Goal: Complete application form: Complete application form

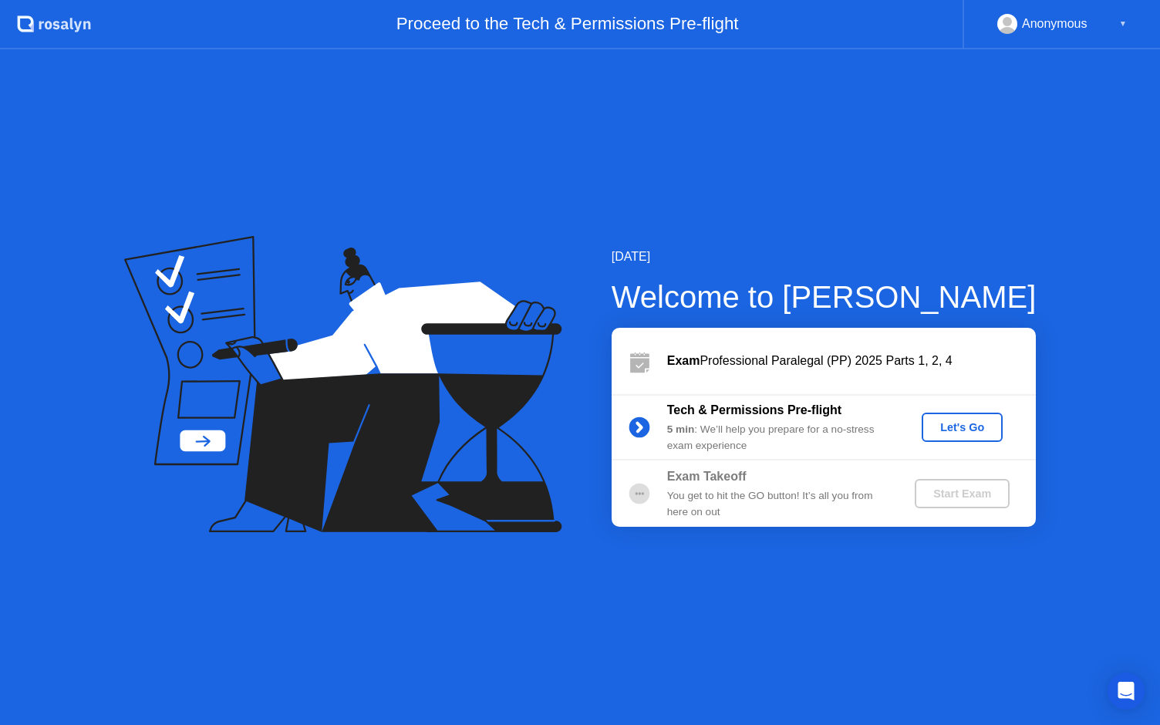
click at [968, 426] on div "Let's Go" at bounding box center [962, 427] width 69 height 12
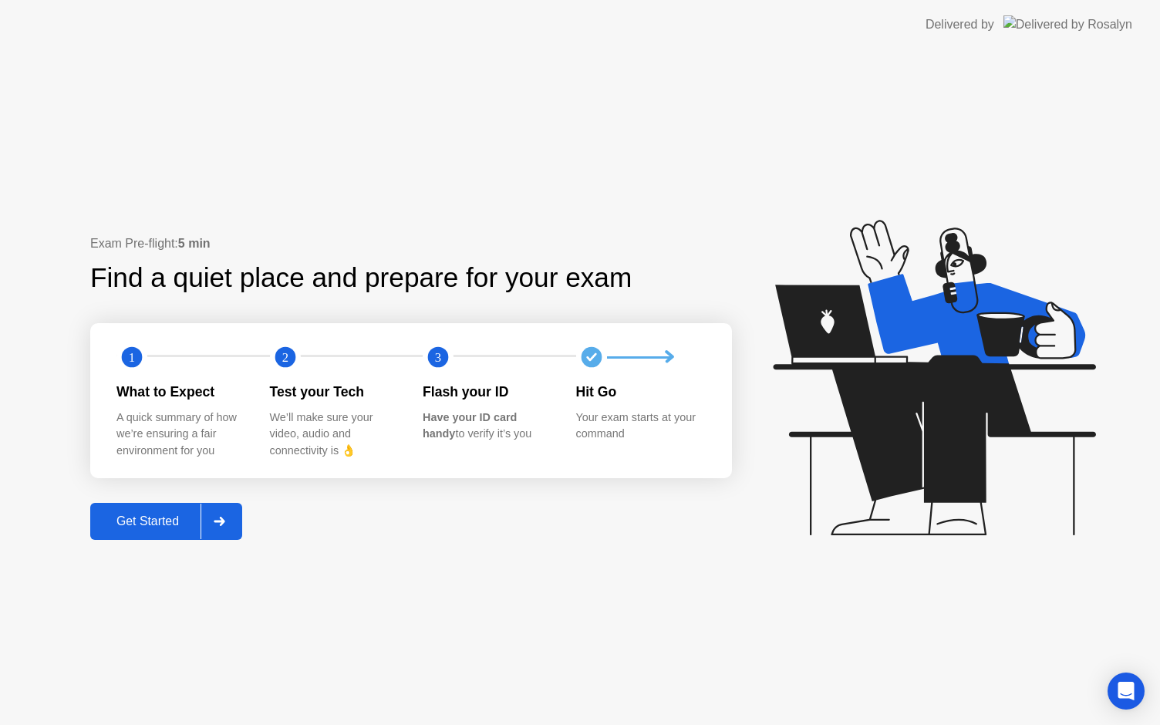
click at [153, 528] on div "Get Started" at bounding box center [148, 521] width 106 height 14
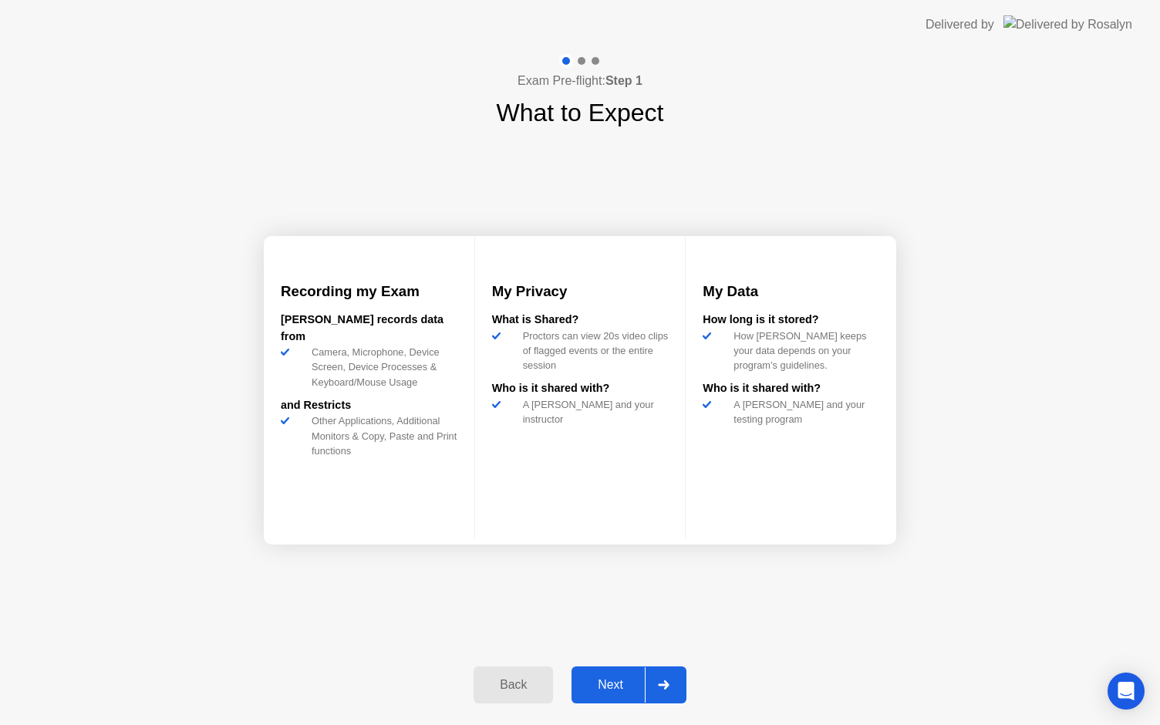
click at [608, 685] on div "Next" at bounding box center [610, 685] width 69 height 14
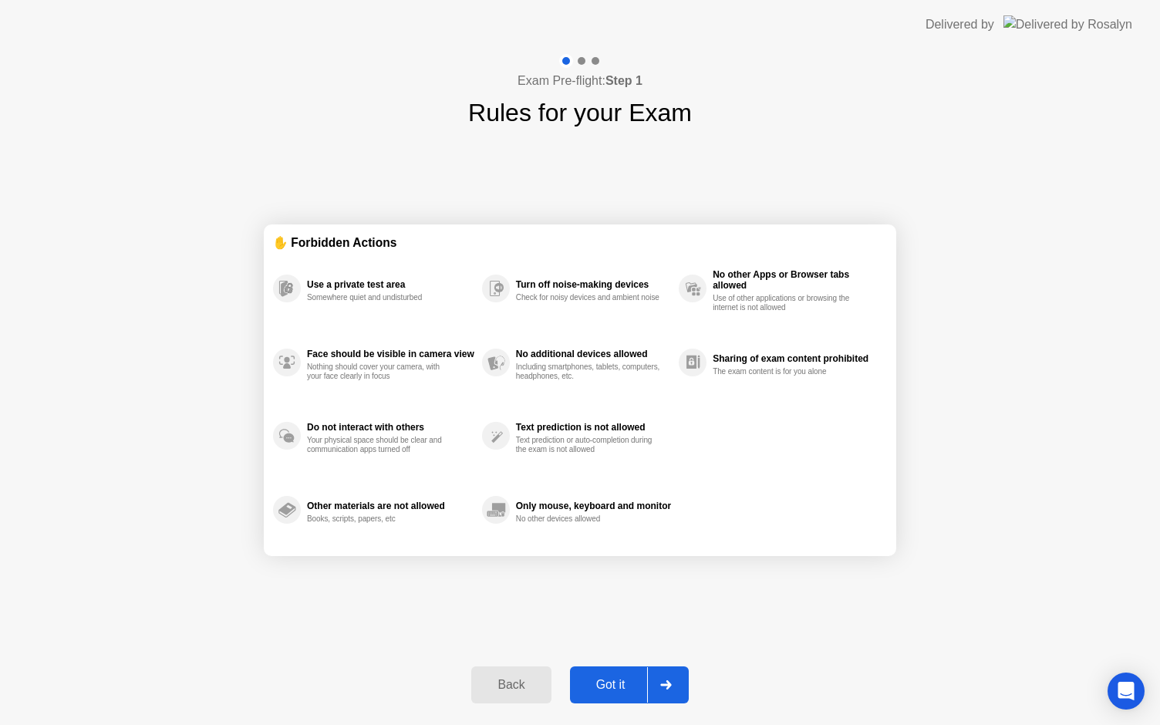
click at [608, 685] on div "Got it" at bounding box center [610, 685] width 72 height 14
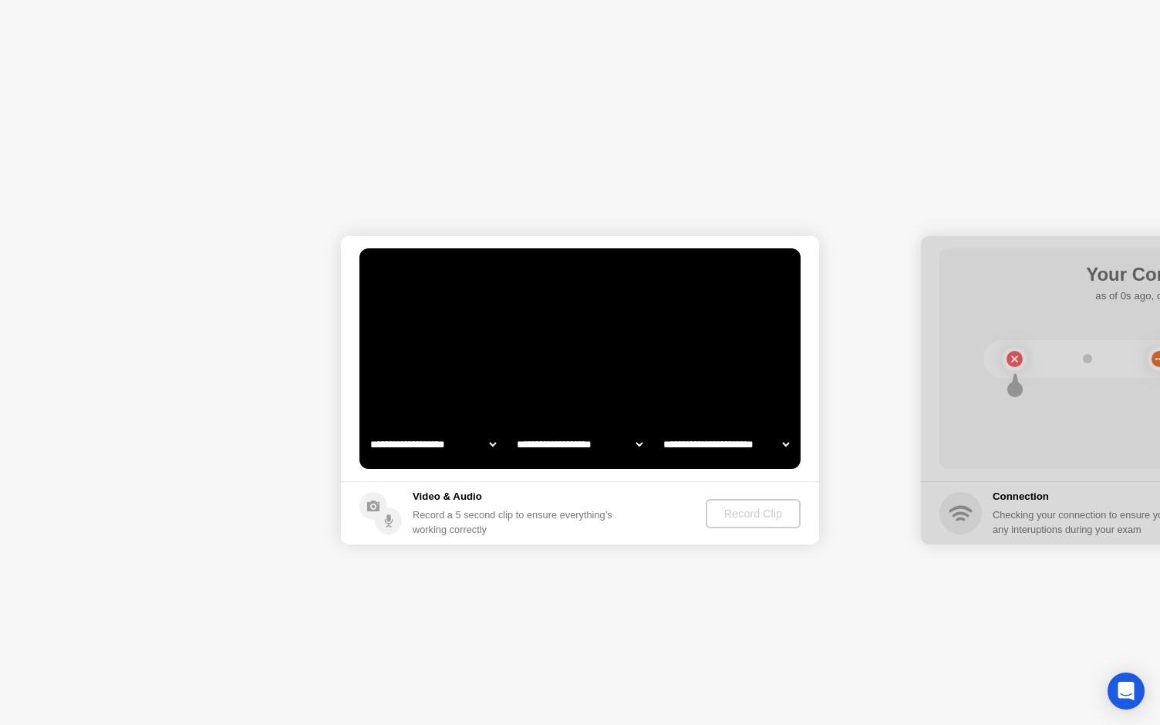
select select "**********"
select select "*******"
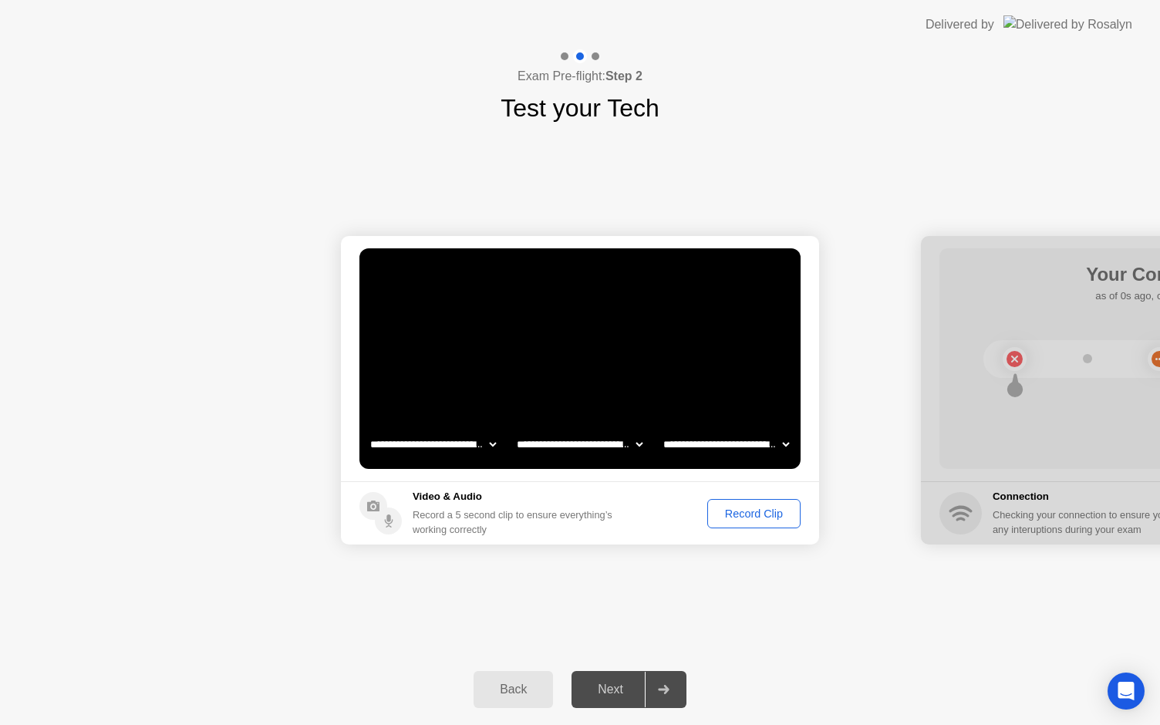
click at [750, 517] on div "Record Clip" at bounding box center [753, 513] width 82 height 12
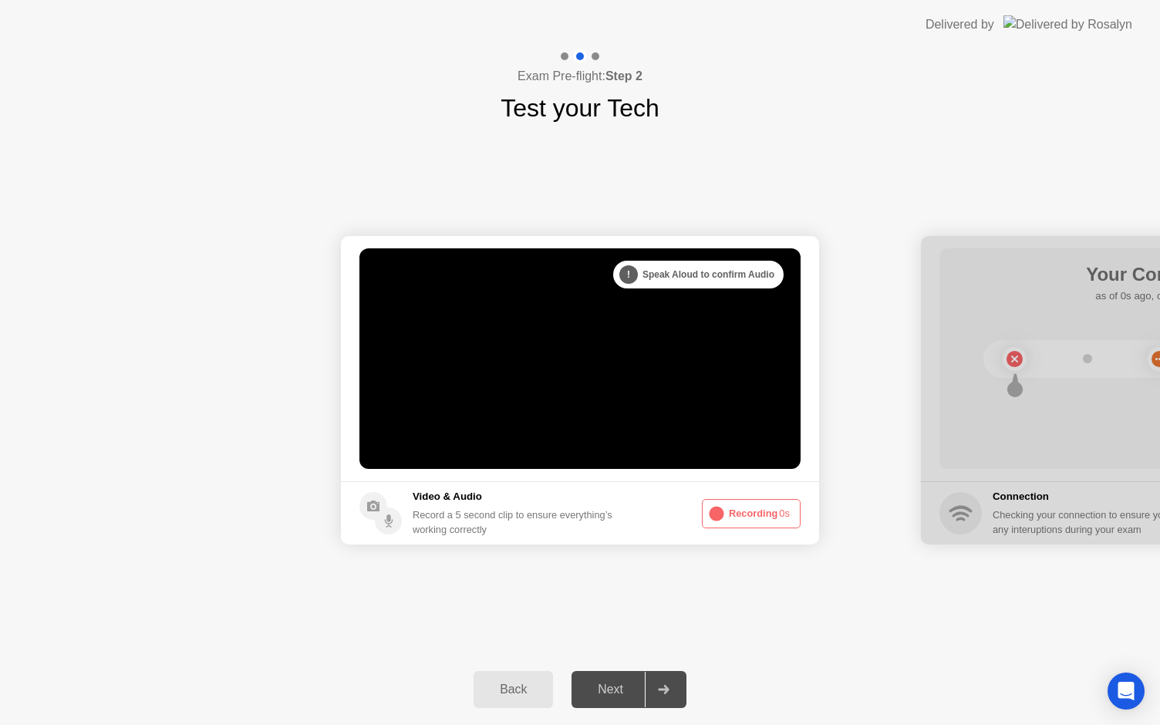
click at [750, 517] on button "Recording 0s" at bounding box center [751, 513] width 99 height 29
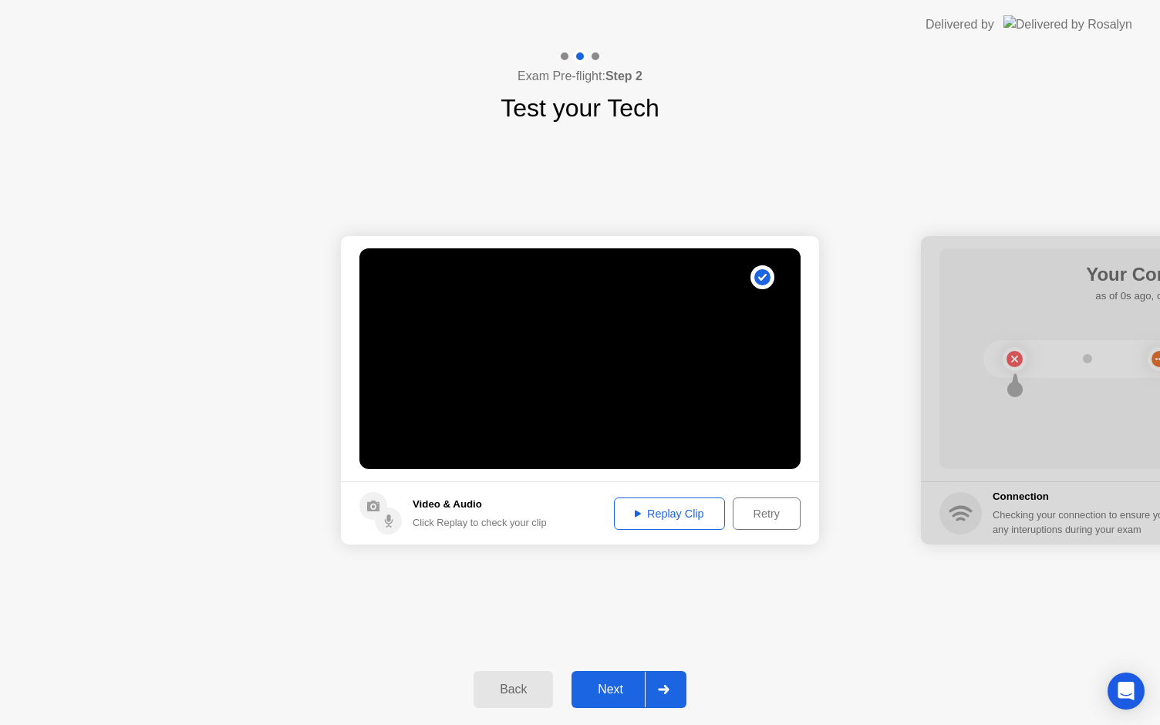
click at [675, 523] on button "Replay Clip" at bounding box center [669, 513] width 111 height 32
click at [621, 682] on div "Next" at bounding box center [610, 689] width 69 height 14
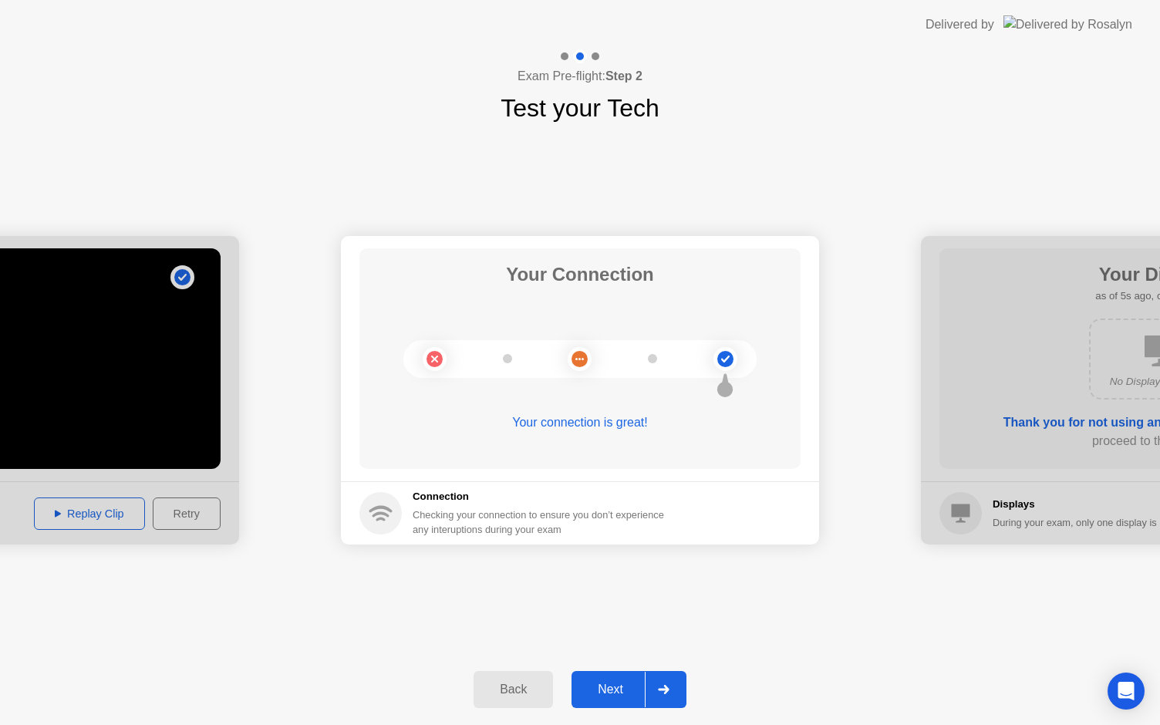
click at [604, 693] on div "Next" at bounding box center [610, 689] width 69 height 14
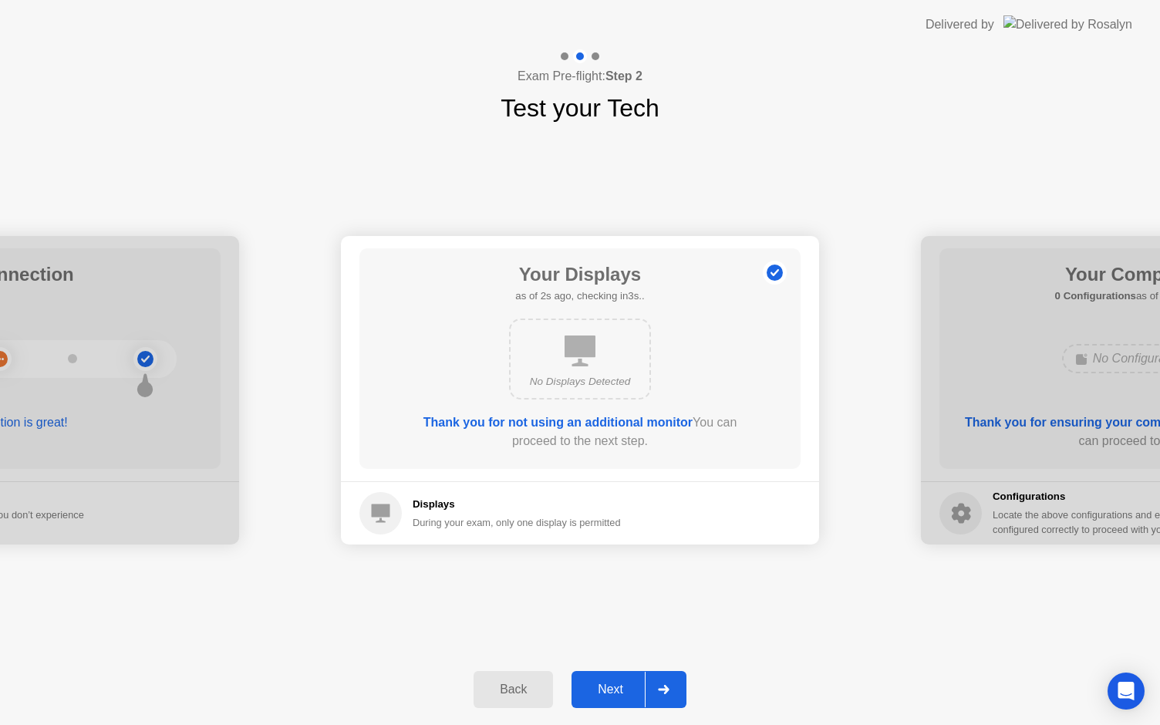
click at [604, 693] on div "Next" at bounding box center [610, 689] width 69 height 14
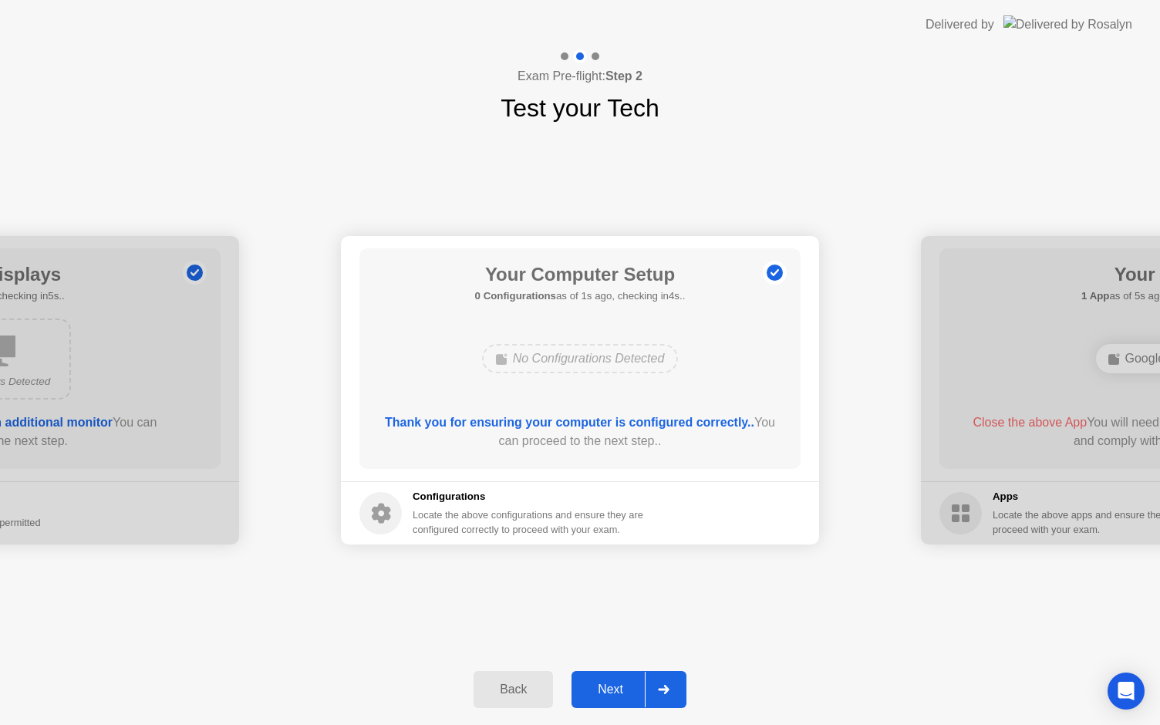
click at [604, 693] on div "Next" at bounding box center [610, 689] width 69 height 14
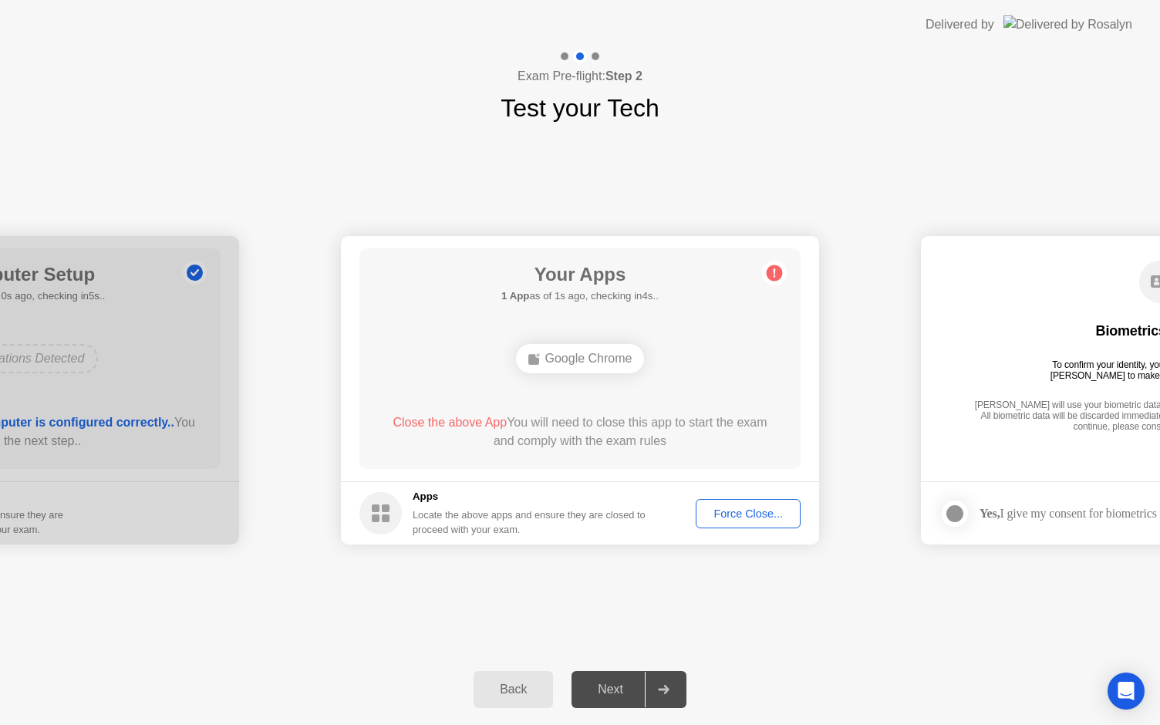
click at [751, 515] on div "Force Close..." at bounding box center [748, 513] width 94 height 12
click at [728, 513] on div "Force Close..." at bounding box center [748, 513] width 94 height 12
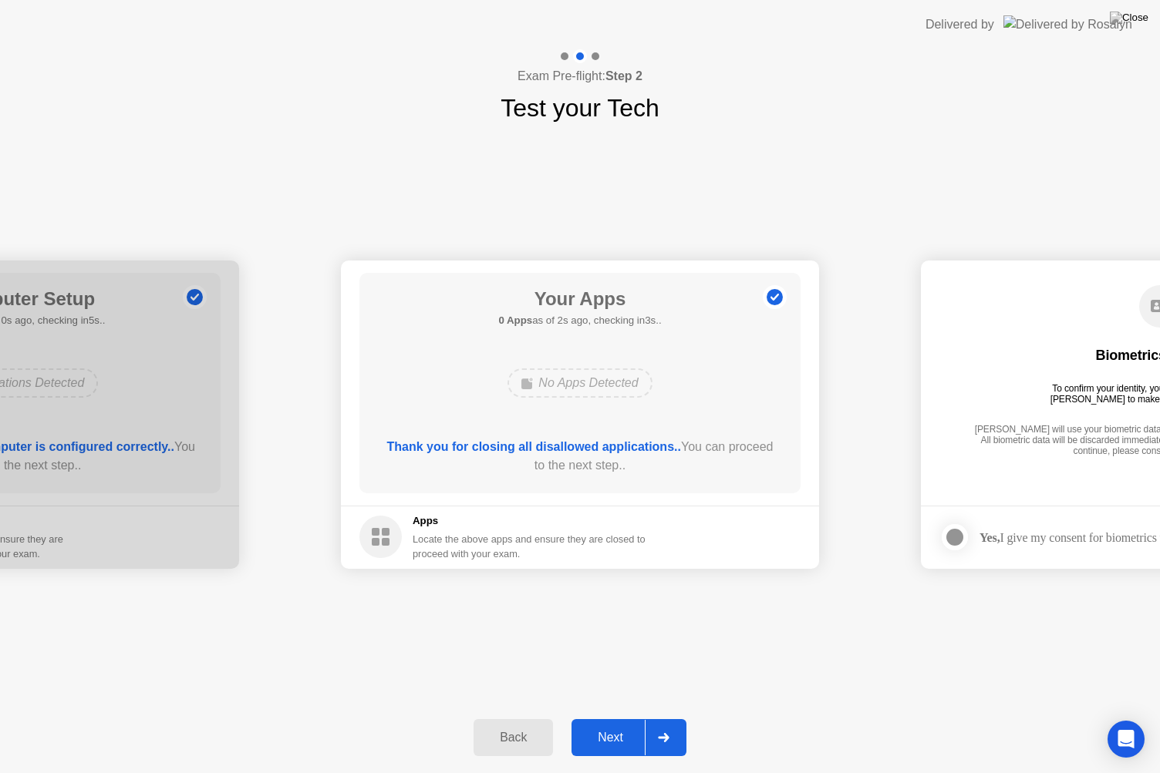
click at [608, 724] on button "Next" at bounding box center [628, 737] width 115 height 37
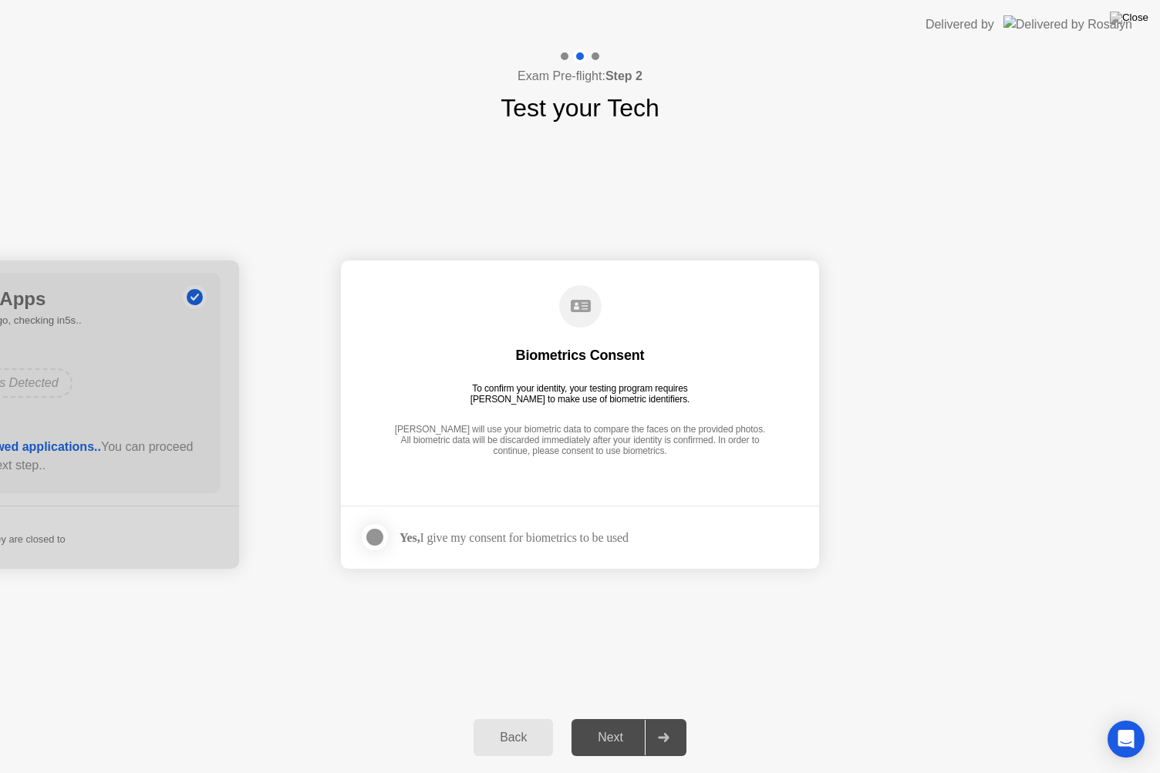
click at [375, 541] on div at bounding box center [374, 537] width 19 height 19
click at [603, 724] on div "Next" at bounding box center [610, 738] width 69 height 14
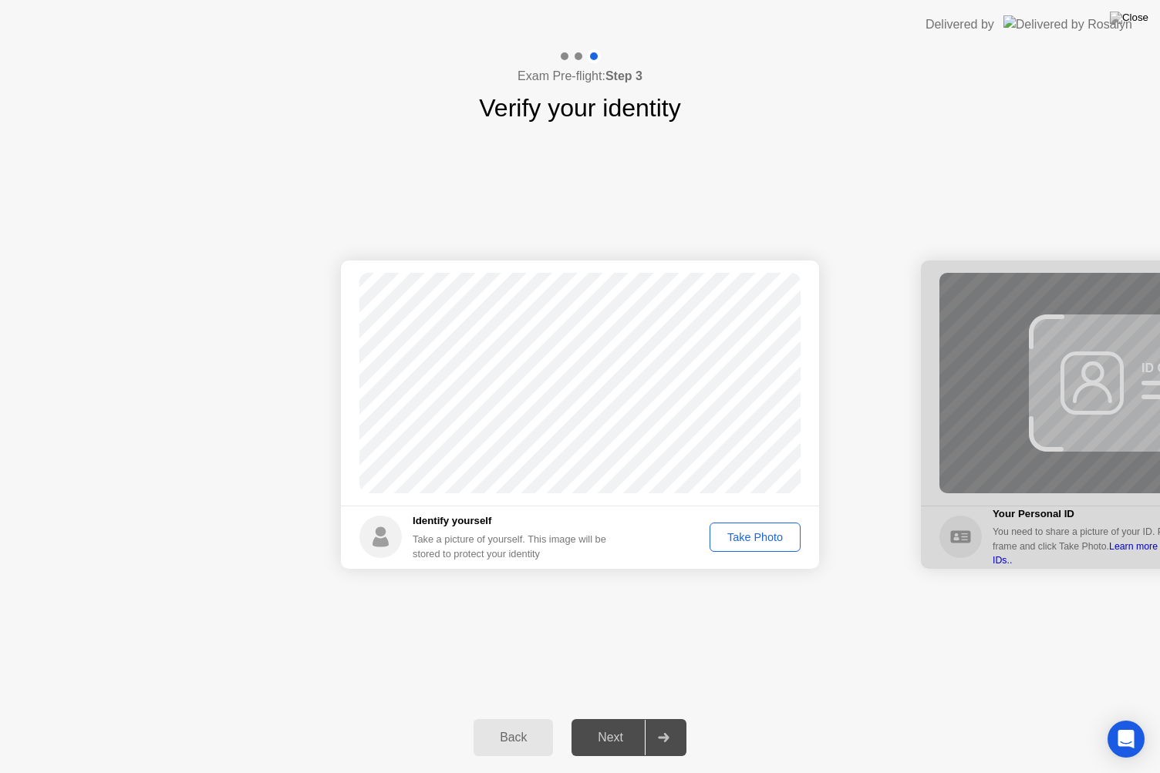
click at [756, 537] on div "Take Photo" at bounding box center [755, 537] width 80 height 12
click at [600, 724] on div "Next" at bounding box center [610, 738] width 69 height 14
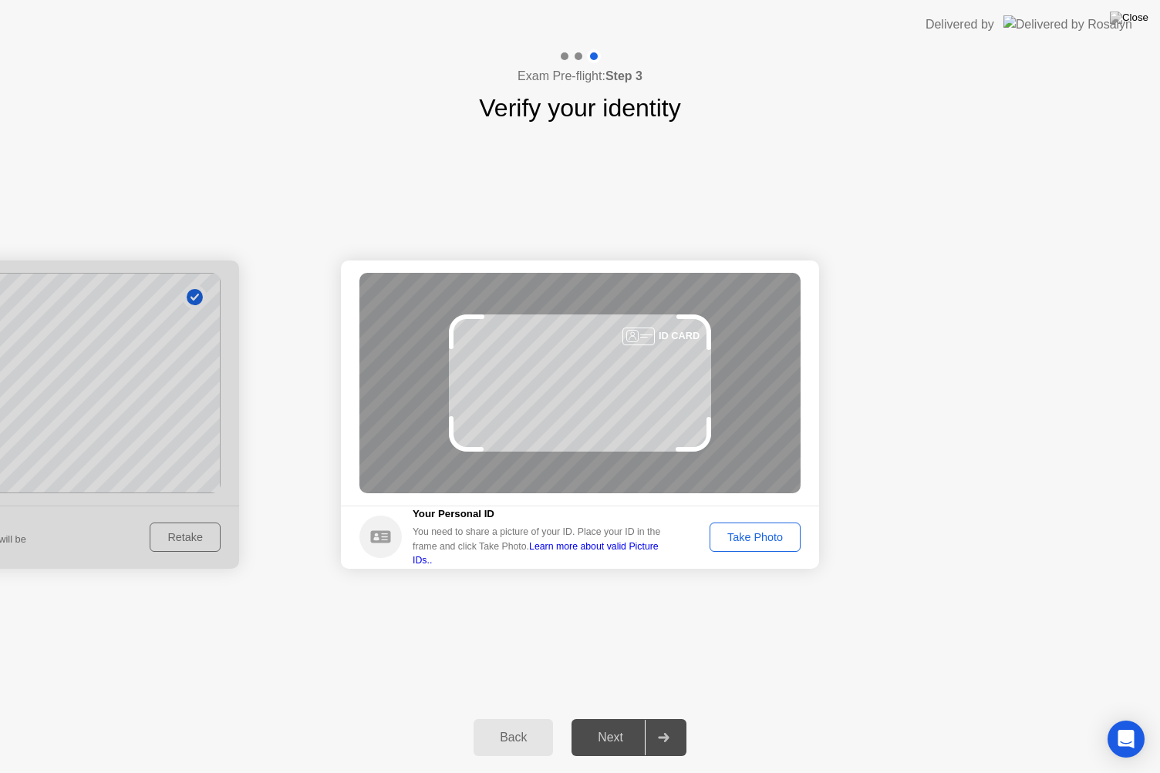
click at [746, 538] on div "Take Photo" at bounding box center [755, 537] width 80 height 12
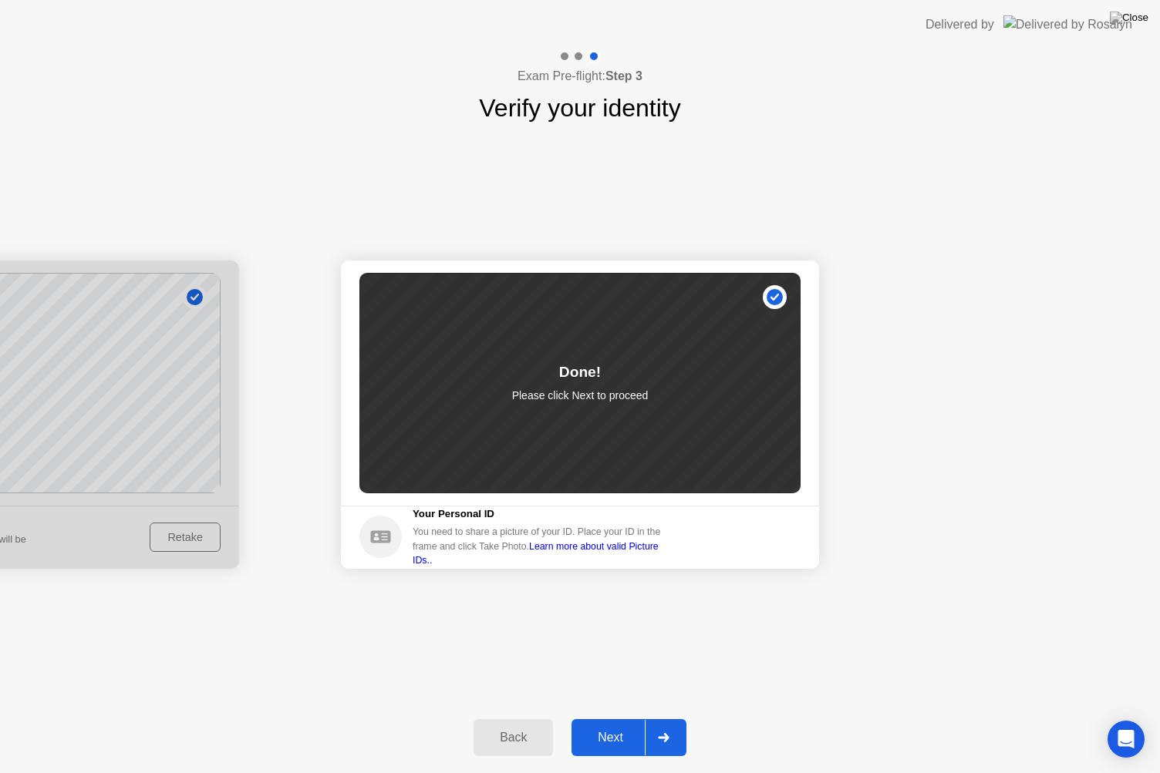
click at [602, 724] on div "Next" at bounding box center [610, 738] width 69 height 14
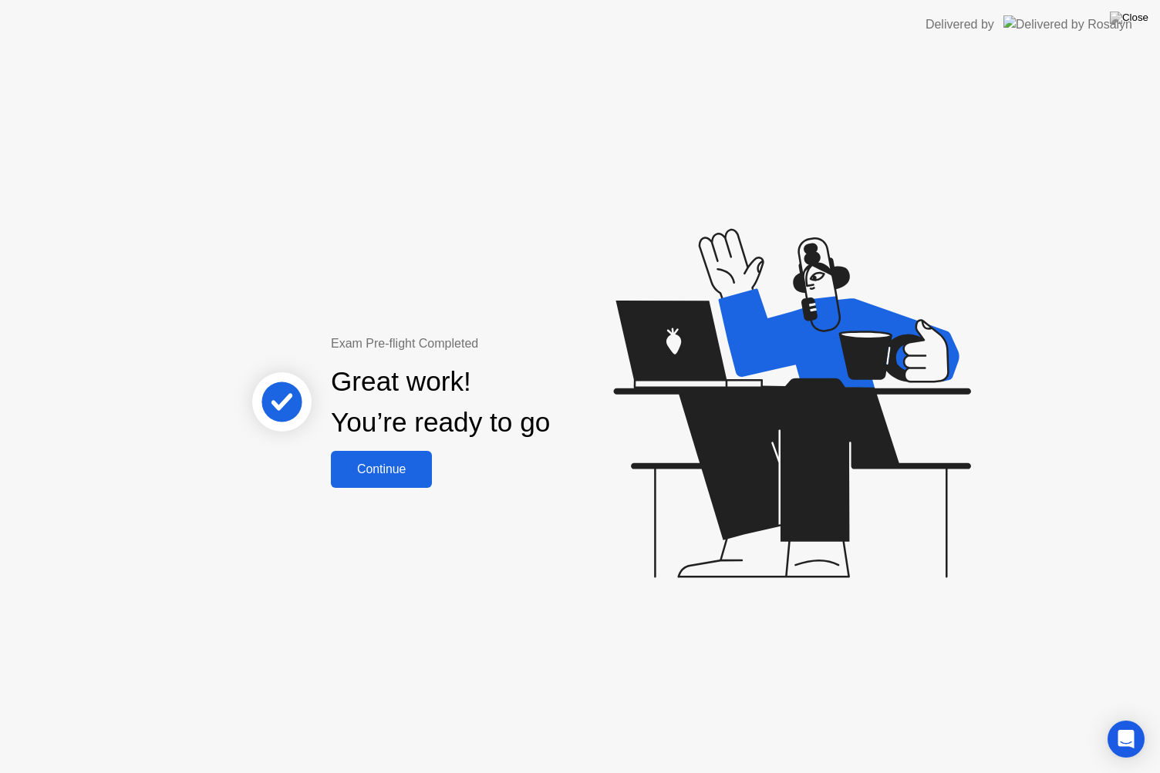
click at [402, 472] on div "Continue" at bounding box center [381, 470] width 92 height 14
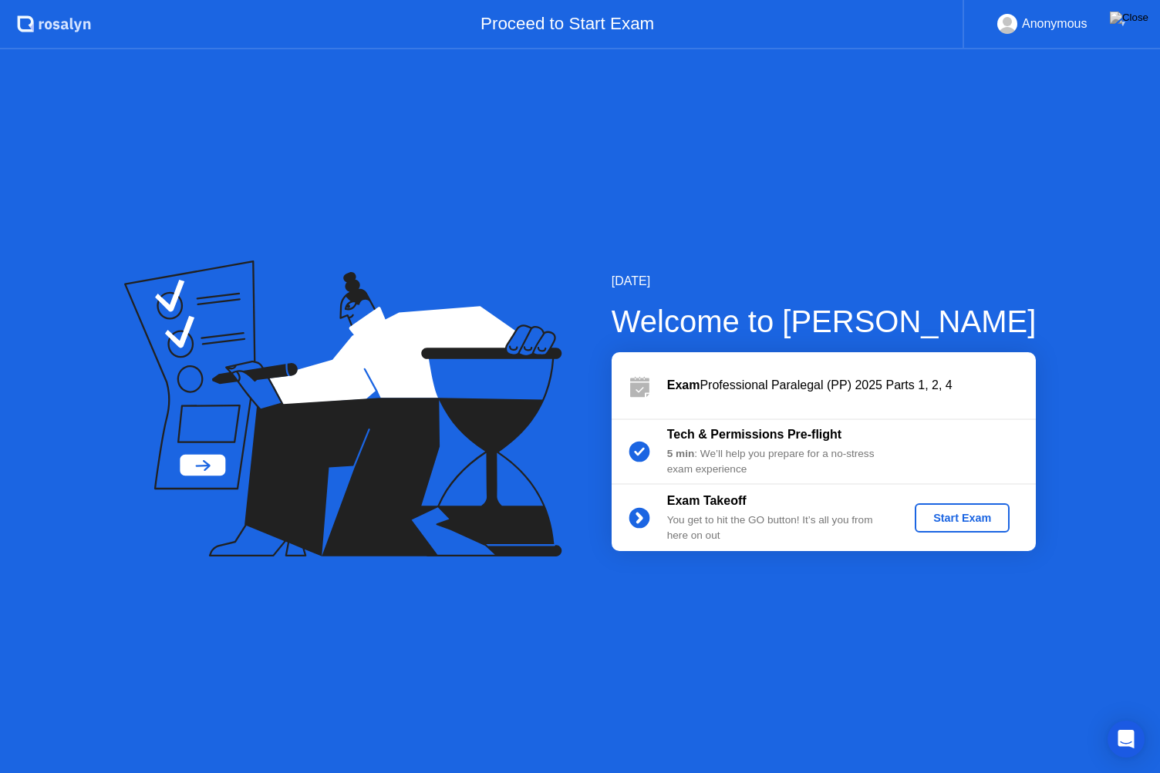
click at [967, 523] on div "Start Exam" at bounding box center [962, 518] width 82 height 12
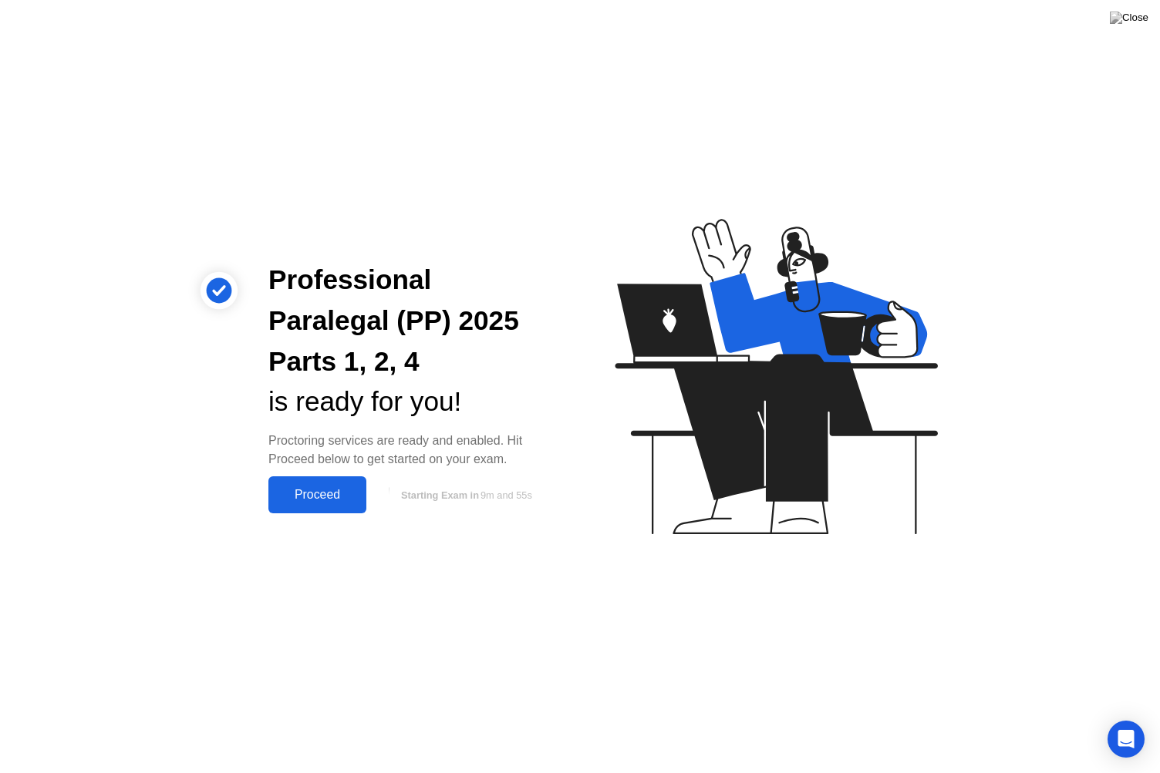
click at [321, 492] on div "Proceed" at bounding box center [317, 495] width 89 height 14
